Goal: Check status: Check status

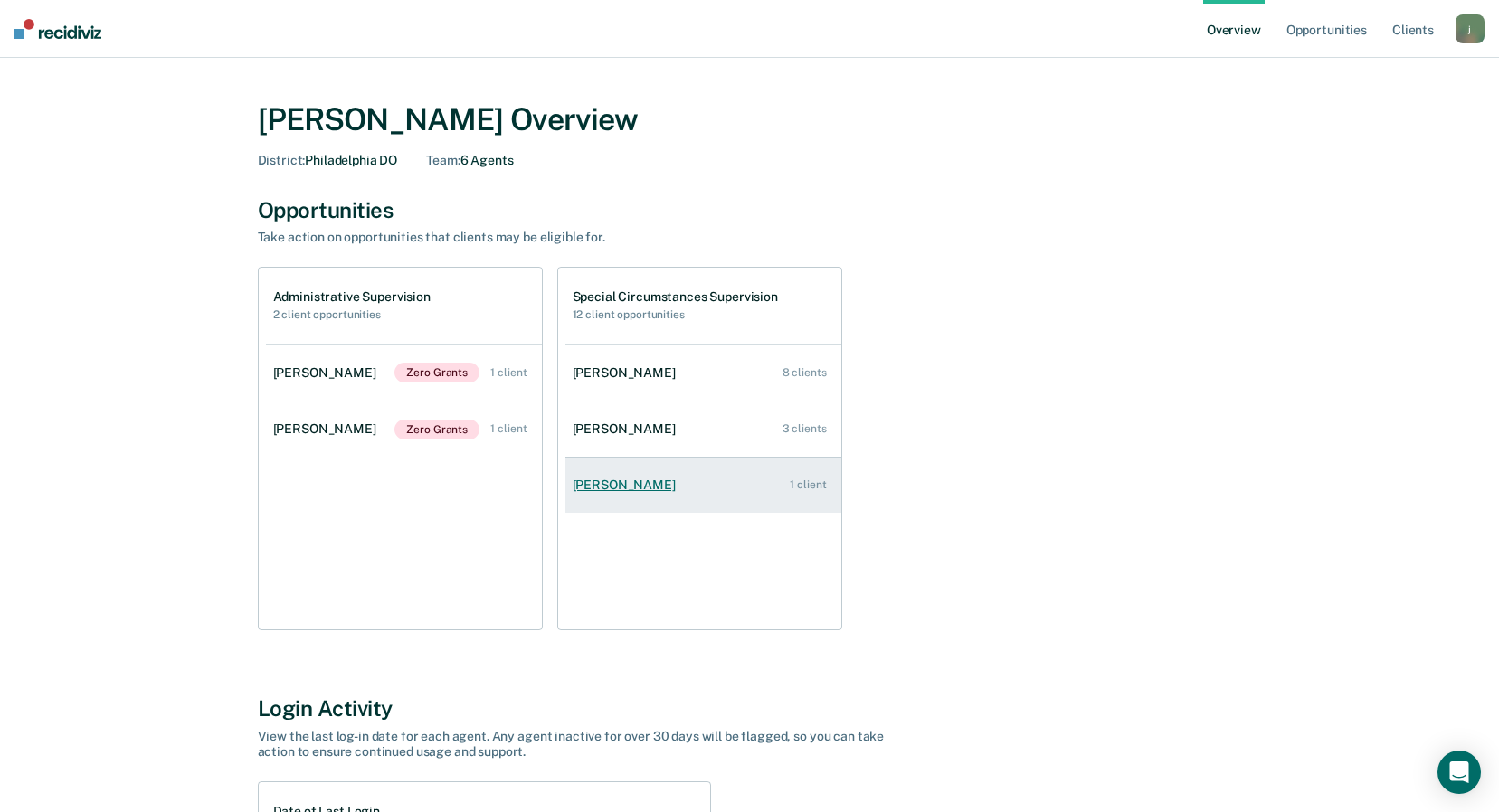
click at [615, 498] on link "[PERSON_NAME] 1 client" at bounding box center [703, 485] width 276 height 52
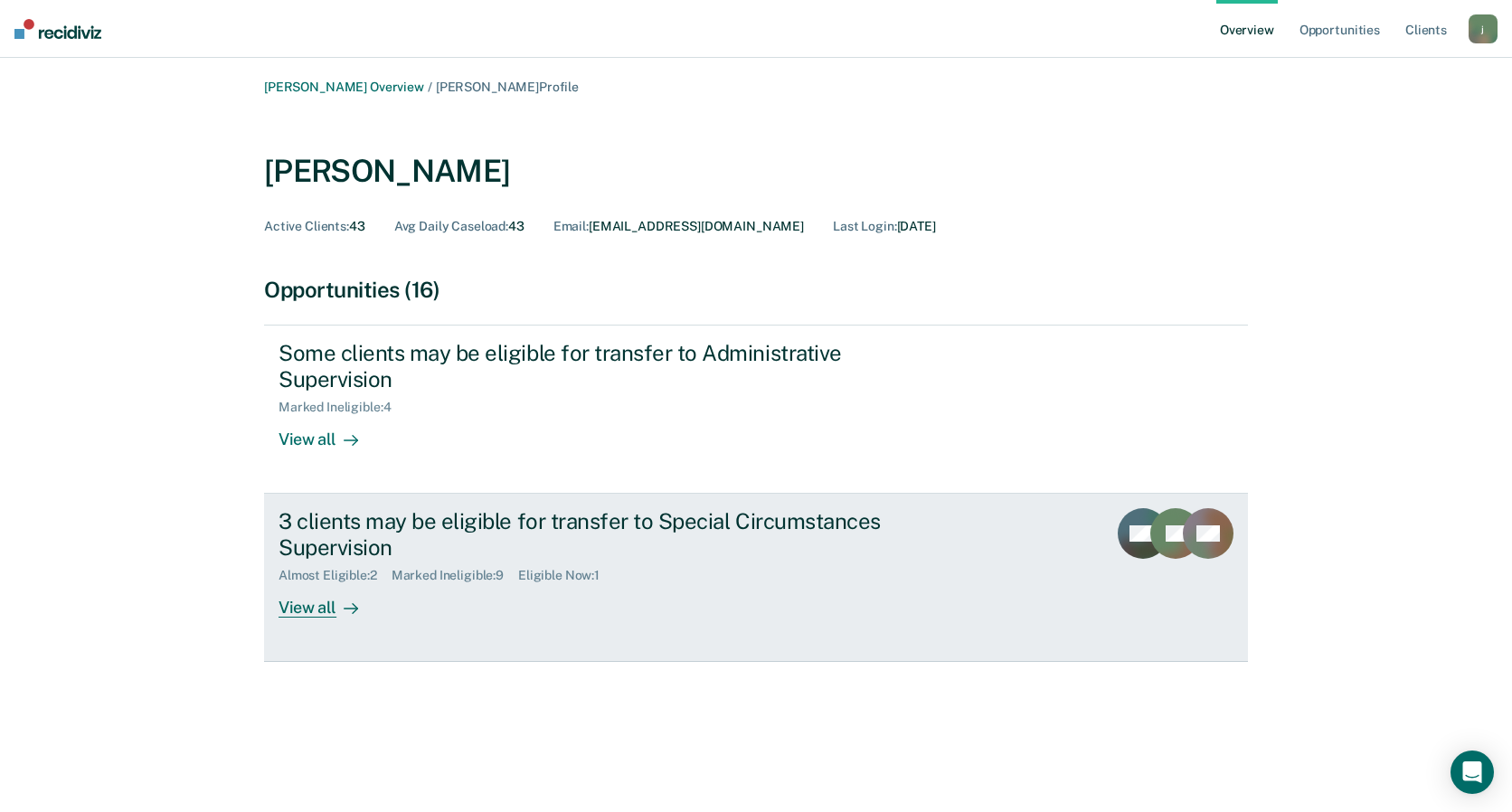
click at [323, 610] on div "View all" at bounding box center [330, 601] width 102 height 35
